Goal: Check status: Check status

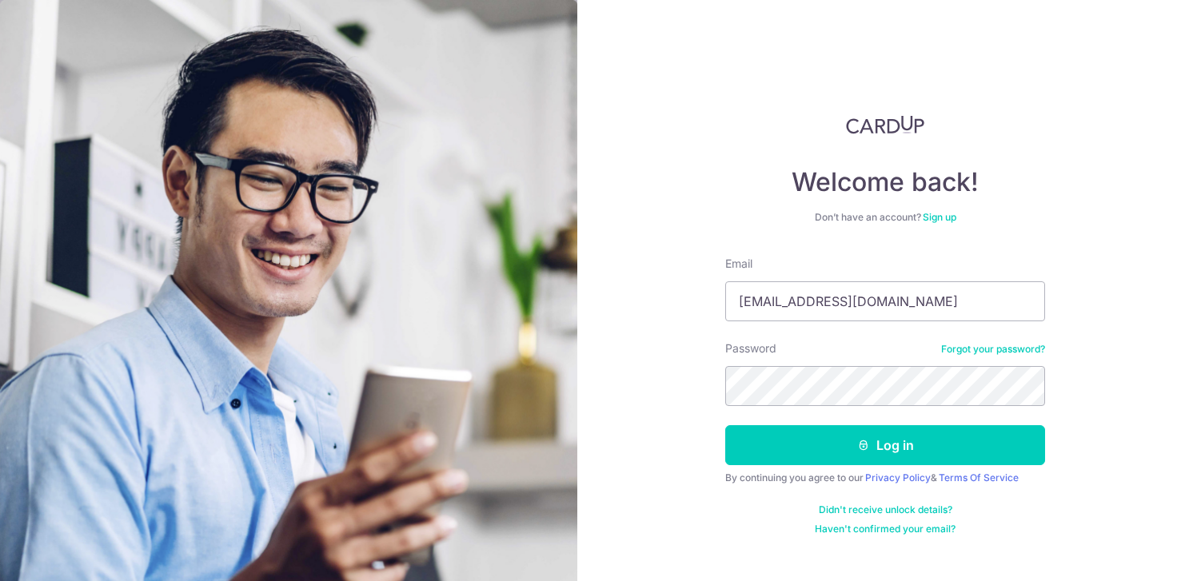
click at [725, 426] on button "Log in" at bounding box center [885, 446] width 320 height 40
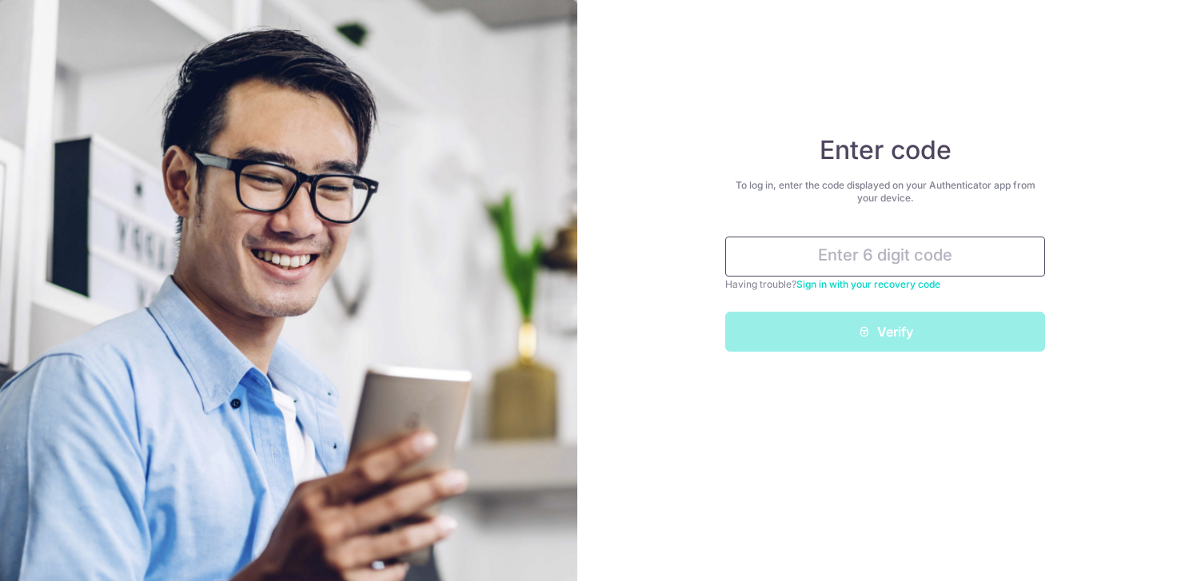
click at [873, 258] on input "text" at bounding box center [885, 257] width 320 height 40
click at [806, 250] on input "text" at bounding box center [885, 257] width 320 height 40
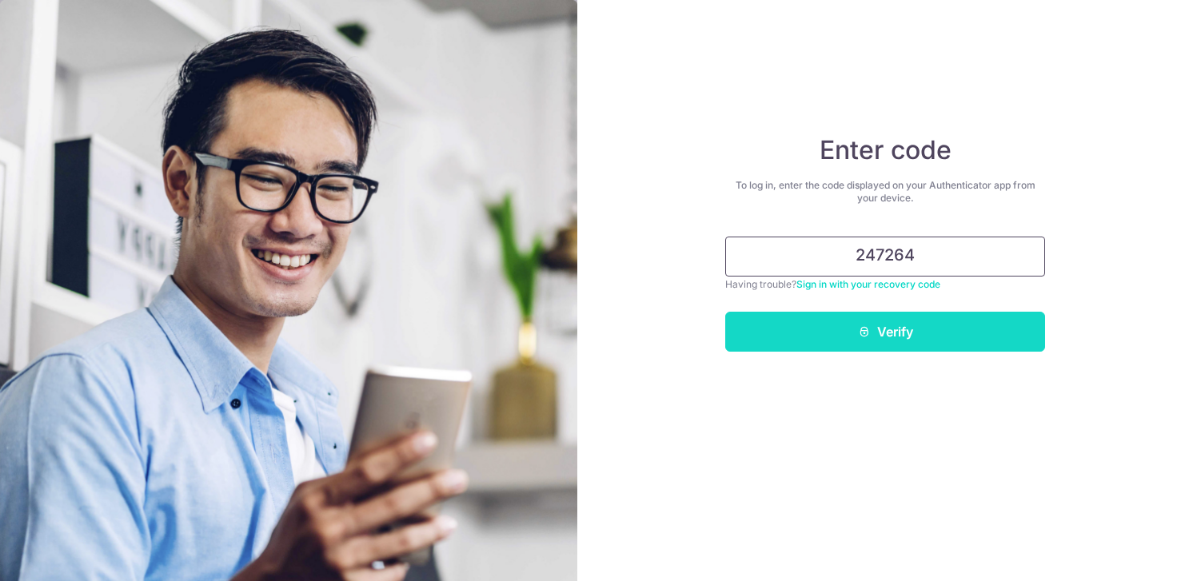
type input "247264"
click at [809, 334] on button "Verify" at bounding box center [885, 332] width 320 height 40
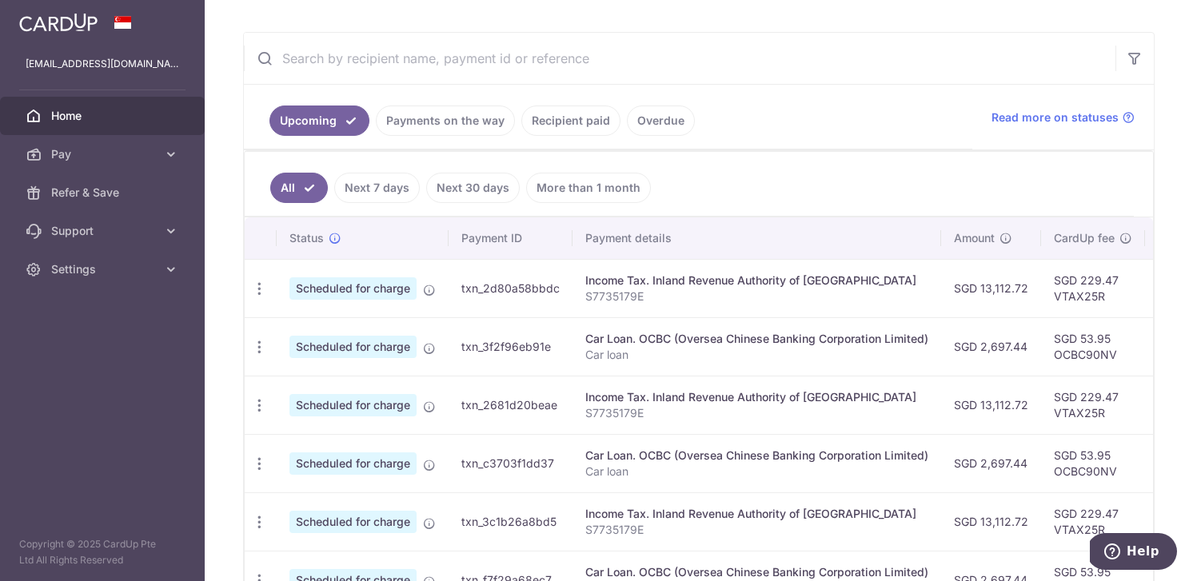
scroll to position [279, 0]
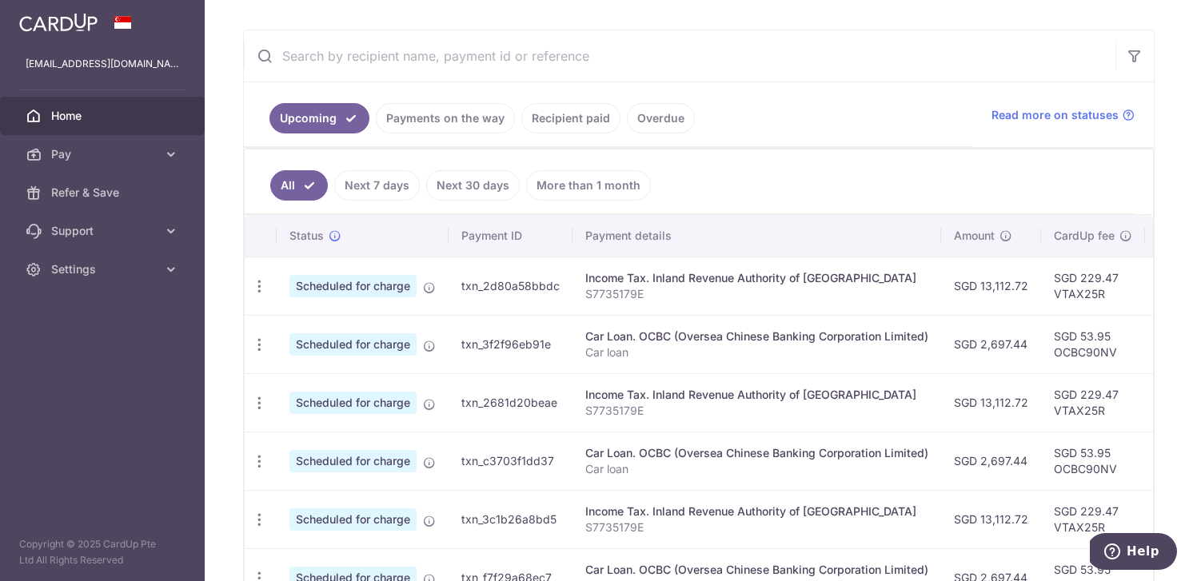
click at [400, 286] on span "Scheduled for charge" at bounding box center [353, 286] width 127 height 22
click at [529, 345] on td "txn_3f2f96eb91e" at bounding box center [511, 344] width 124 height 58
click at [402, 346] on span "Scheduled for charge" at bounding box center [353, 345] width 127 height 22
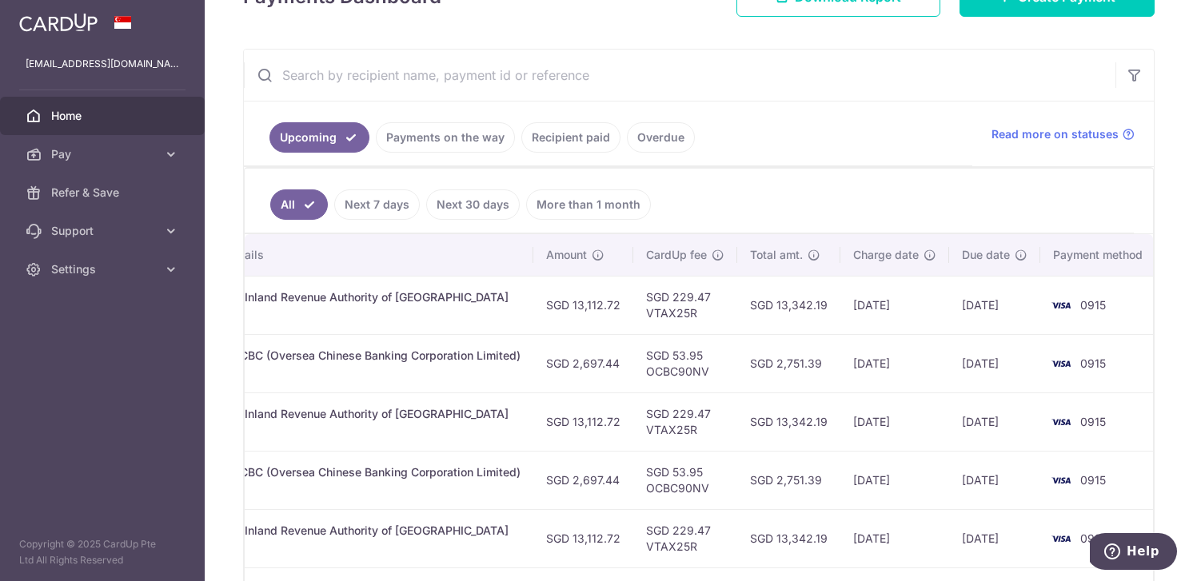
scroll to position [262, 0]
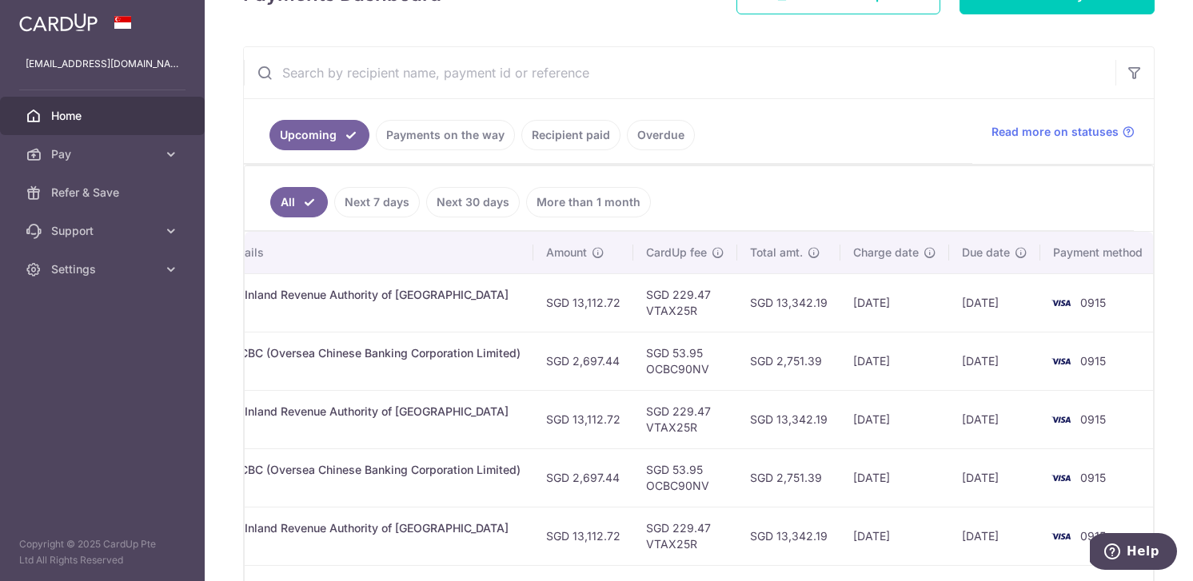
click at [434, 139] on link "Payments on the way" at bounding box center [445, 135] width 139 height 30
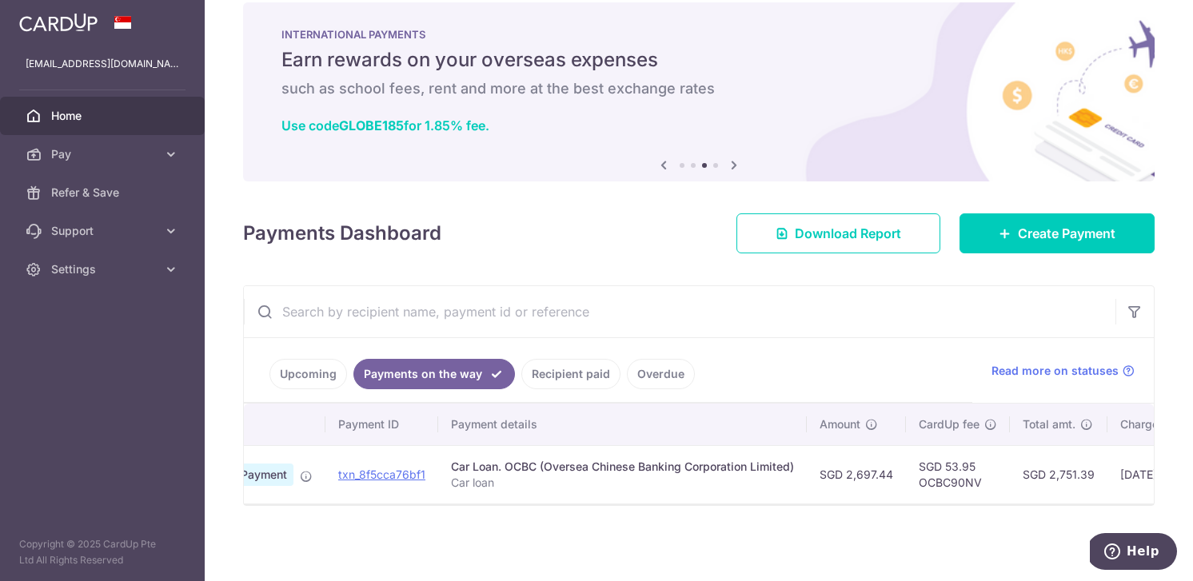
scroll to position [0, 0]
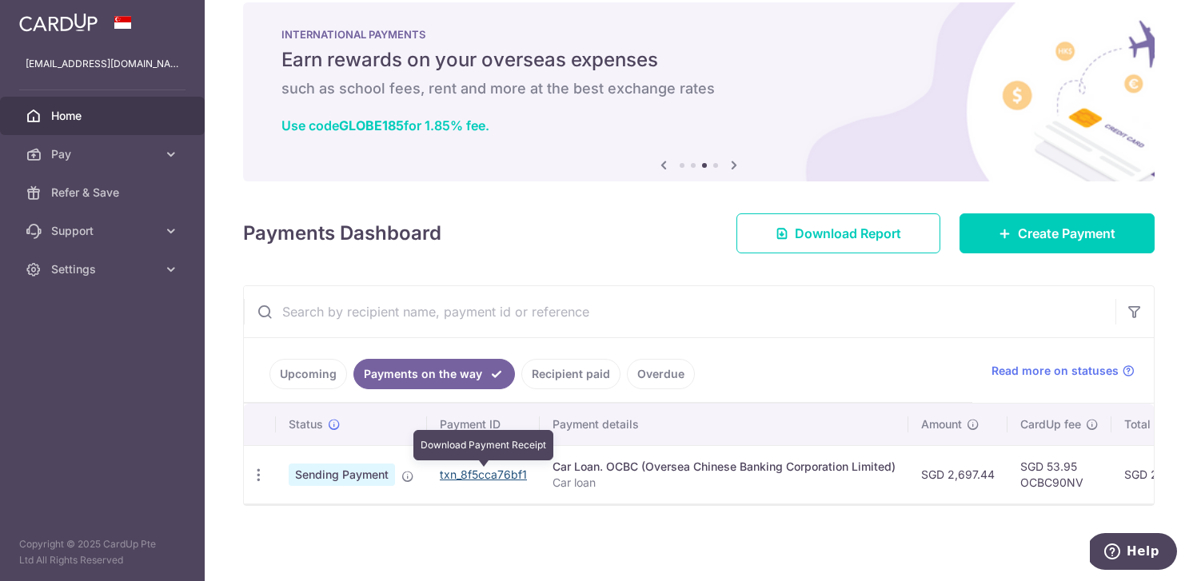
click at [493, 477] on link "txn_8f5cca76bf1" at bounding box center [483, 475] width 87 height 14
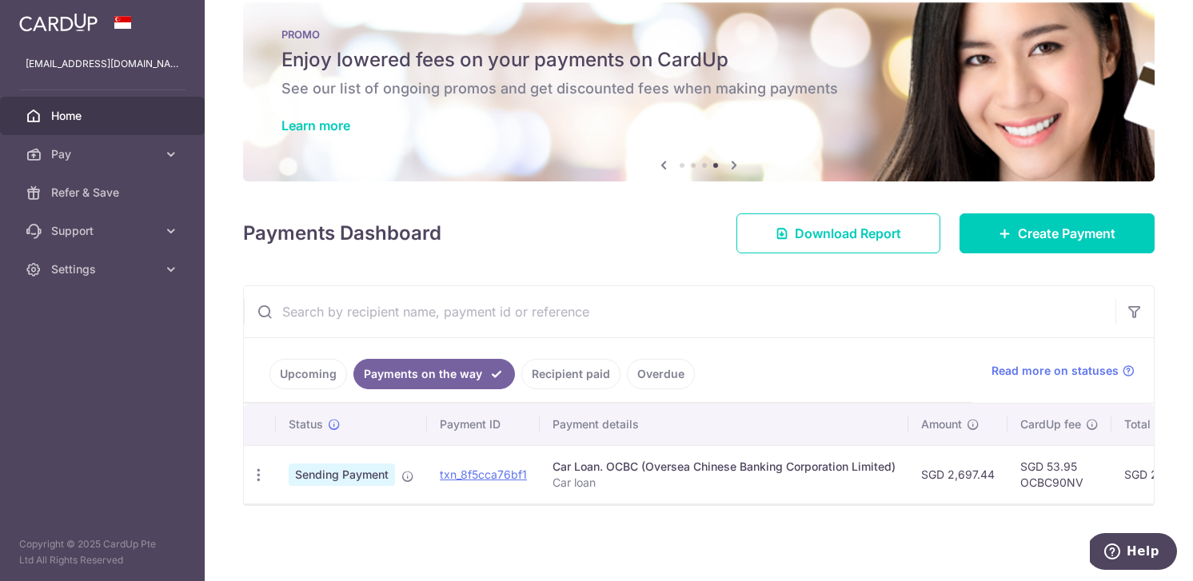
click at [309, 376] on link "Upcoming" at bounding box center [309, 374] width 78 height 30
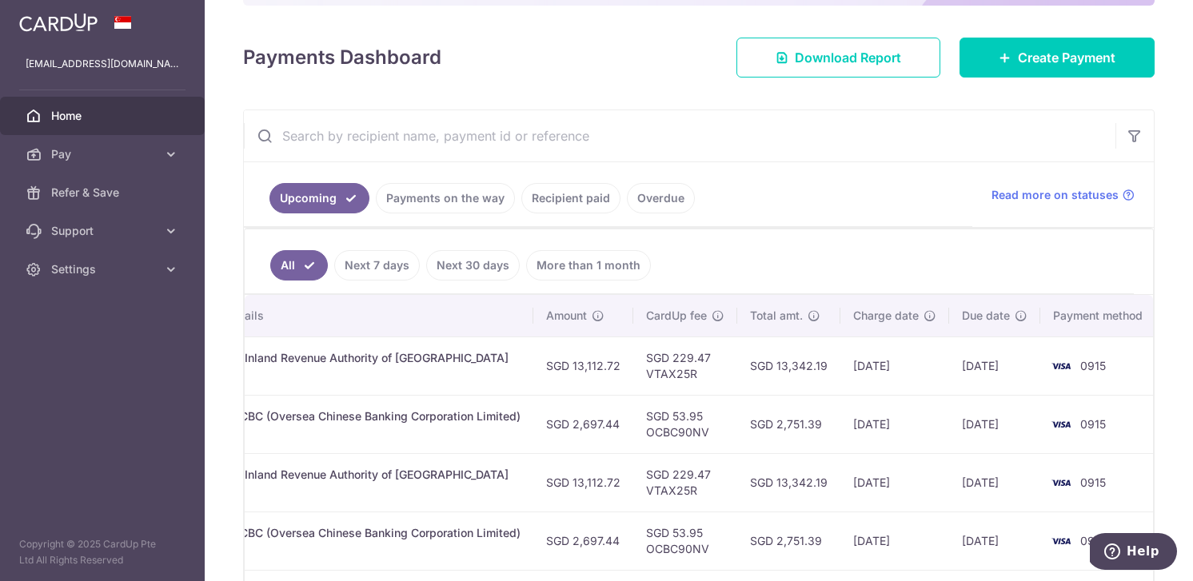
scroll to position [201, 0]
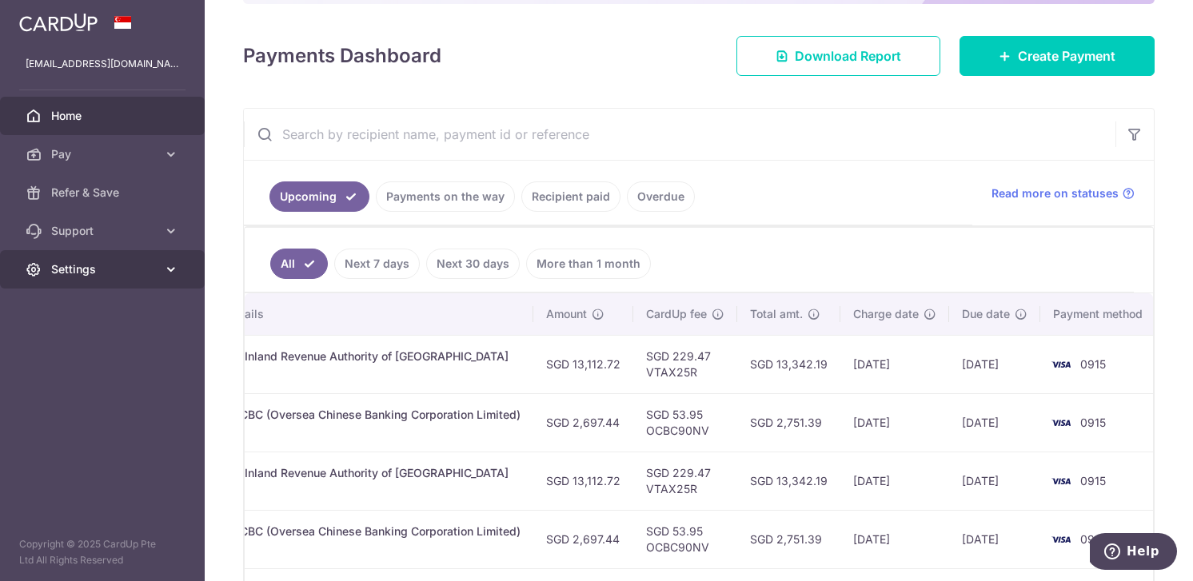
click at [67, 271] on span "Settings" at bounding box center [104, 270] width 106 height 16
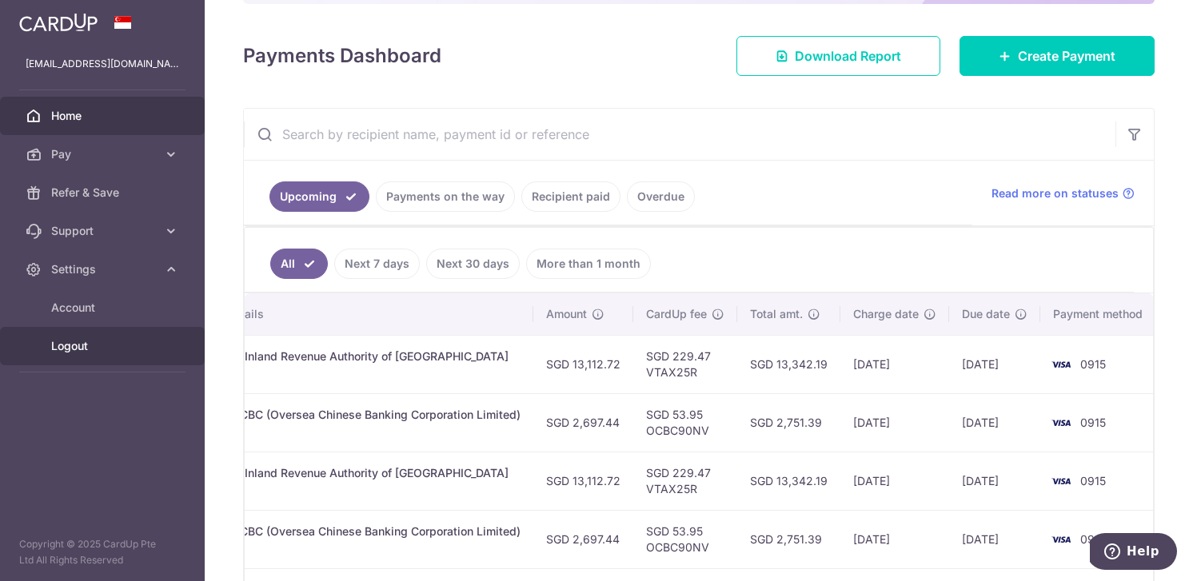
click at [70, 347] on span "Logout" at bounding box center [104, 346] width 106 height 16
